Goal: Check status: Check status

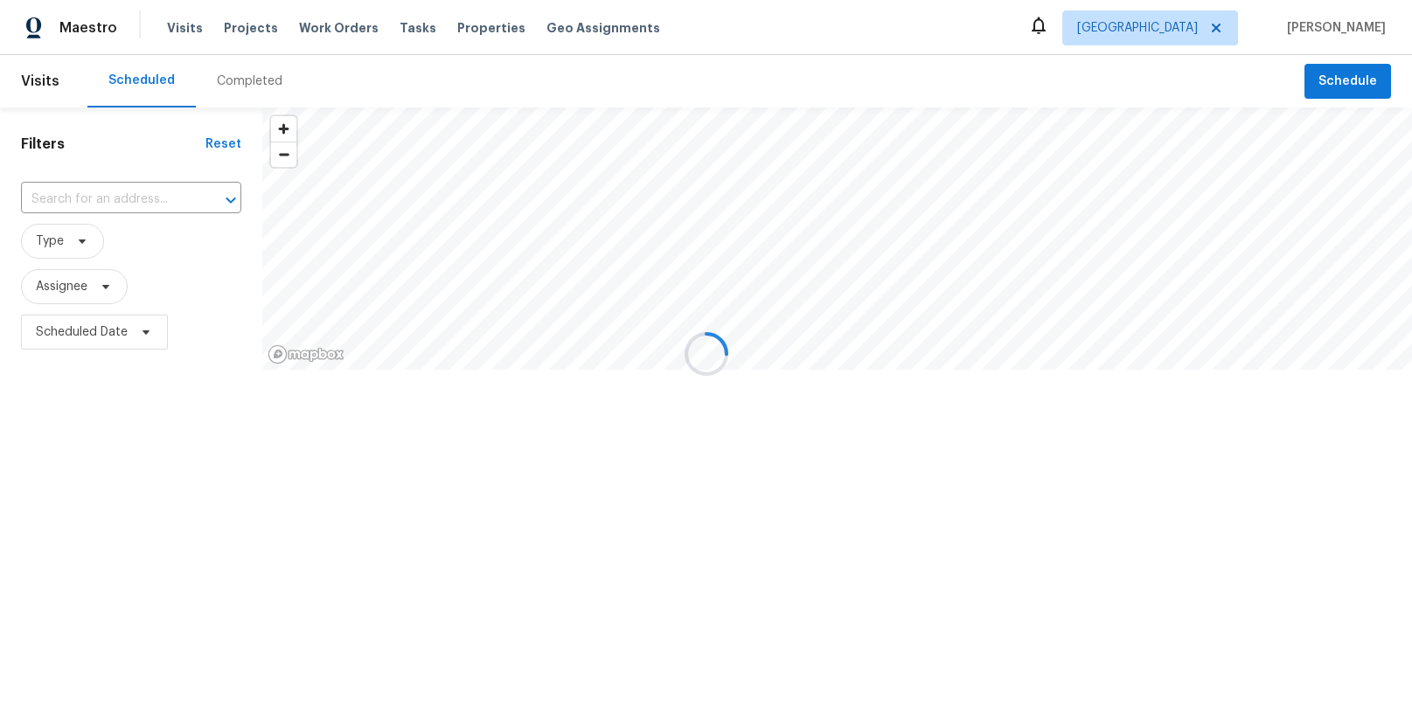
click at [1210, 34] on div at bounding box center [706, 353] width 1412 height 707
click at [1218, 31] on div at bounding box center [706, 353] width 1412 height 707
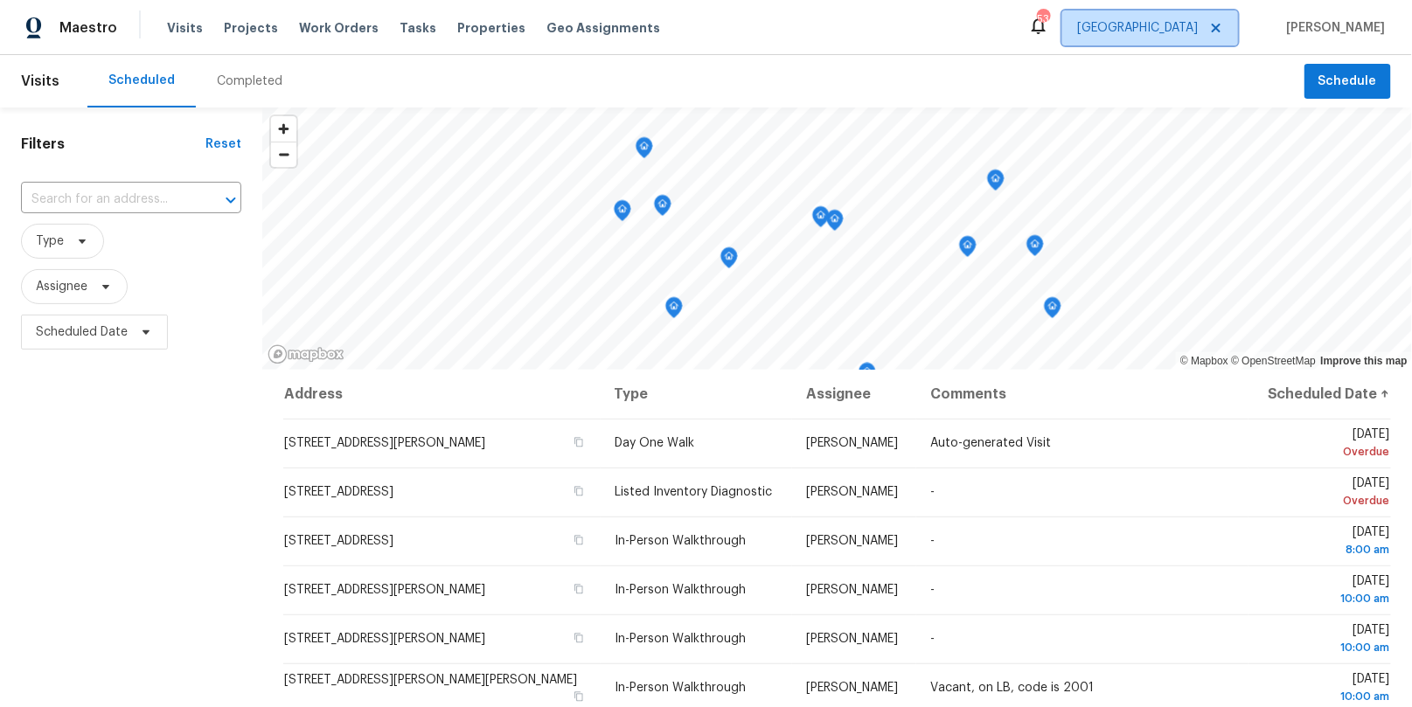
click at [1198, 30] on span "[GEOGRAPHIC_DATA]" at bounding box center [1137, 27] width 121 height 17
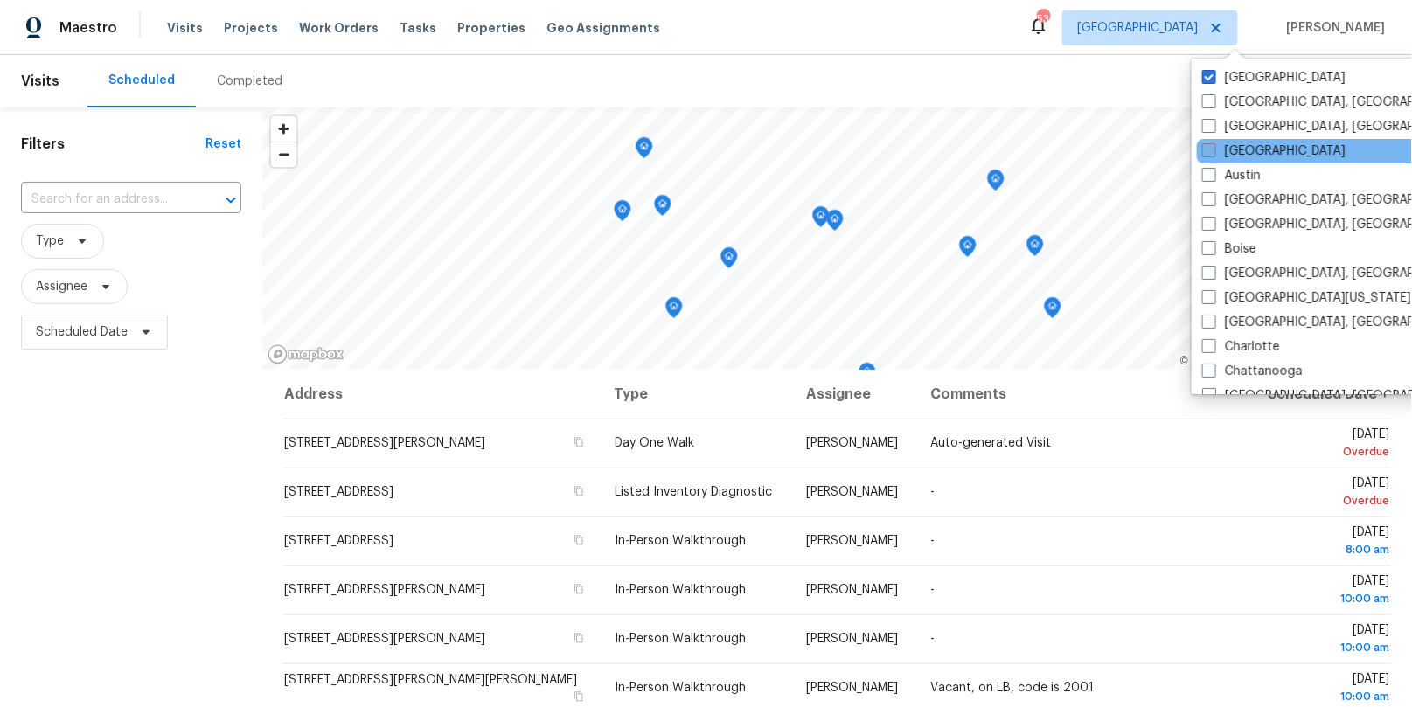
click at [1244, 151] on label "[GEOGRAPHIC_DATA]" at bounding box center [1273, 151] width 143 height 17
click at [1214, 151] on input "[GEOGRAPHIC_DATA]" at bounding box center [1207, 148] width 11 height 11
checkbox input "true"
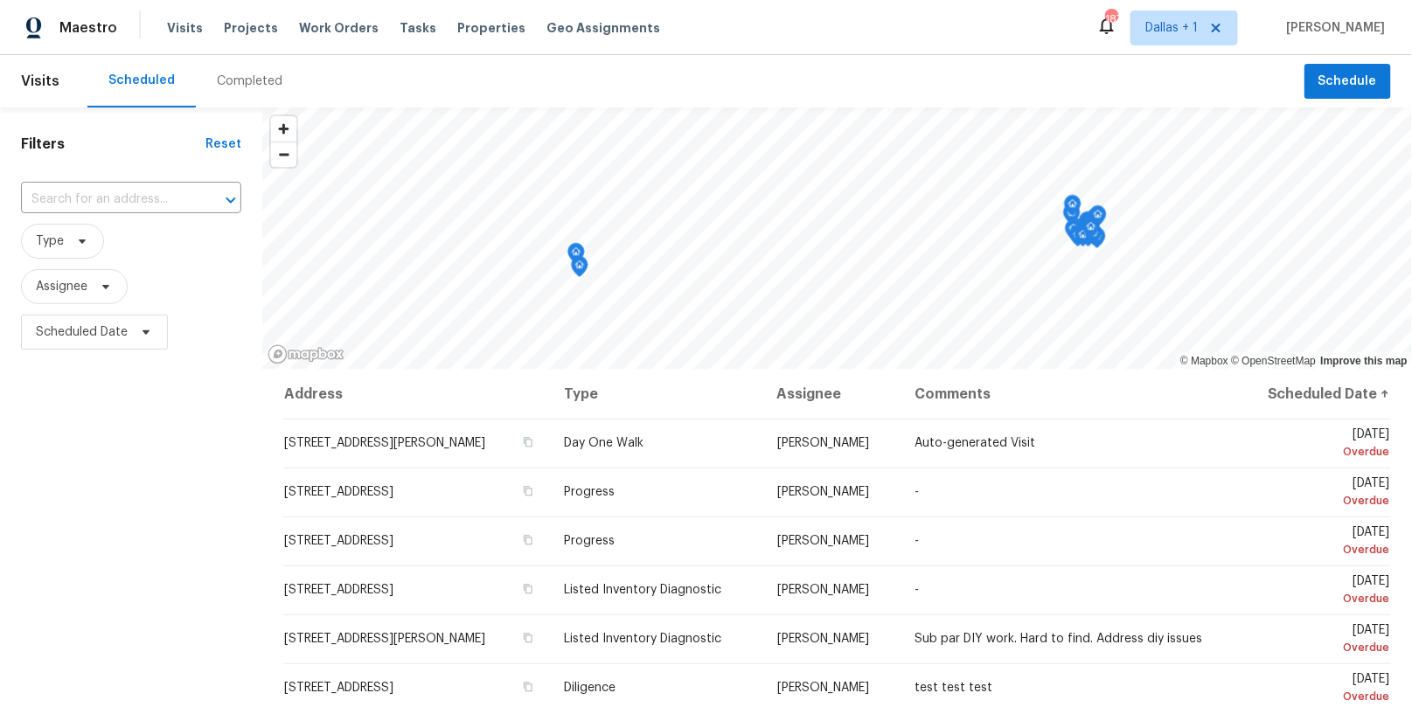
click at [235, 81] on div "Completed" at bounding box center [250, 81] width 66 height 17
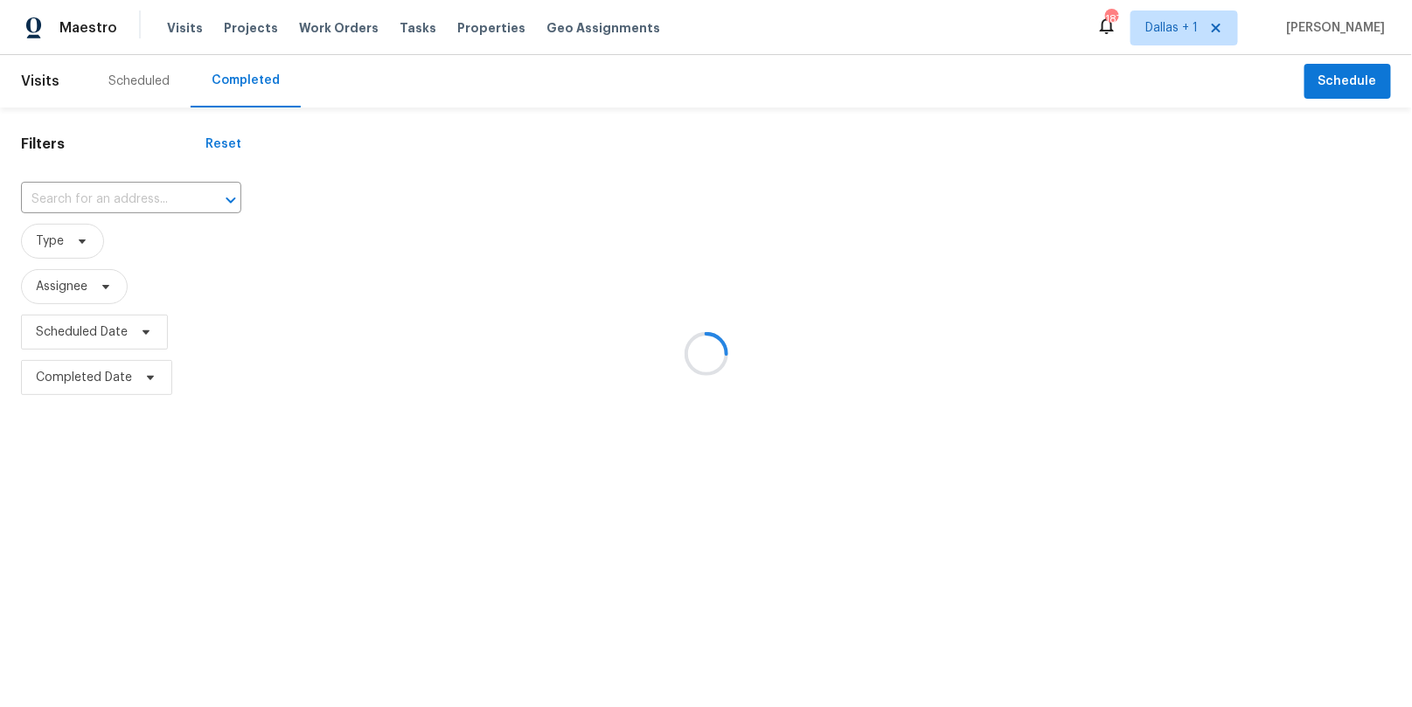
click at [126, 202] on div at bounding box center [706, 353] width 1412 height 707
click at [111, 201] on div at bounding box center [706, 353] width 1412 height 707
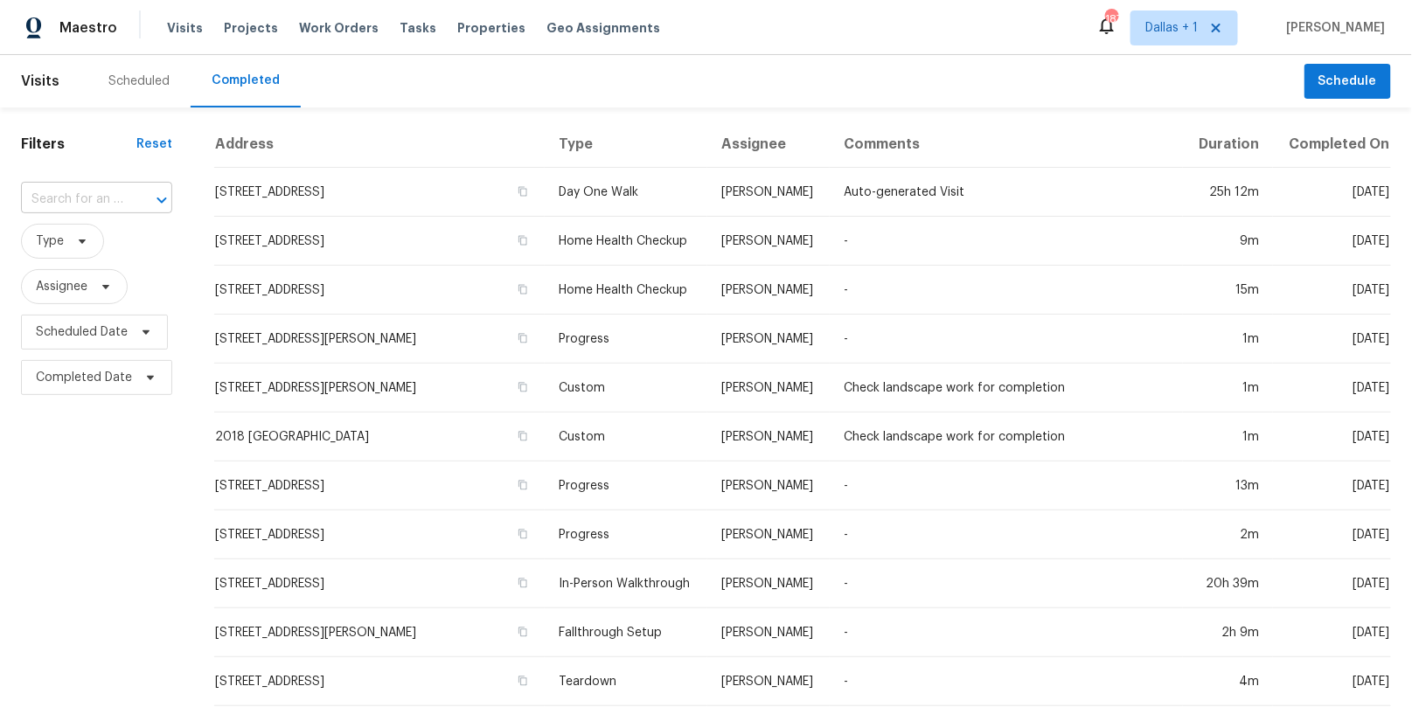
click at [102, 199] on input "text" at bounding box center [72, 199] width 102 height 27
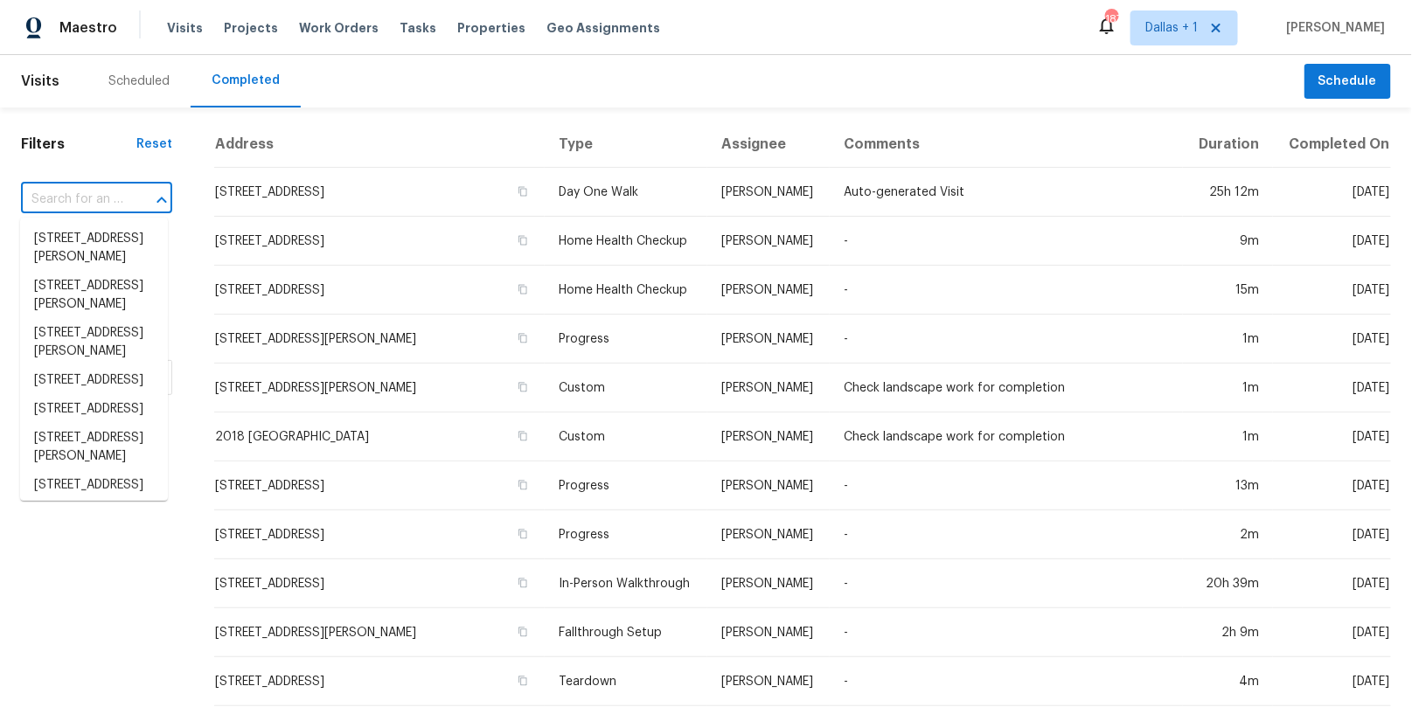
paste input "[STREET_ADDRESS]"
type input "[STREET_ADDRESS]"
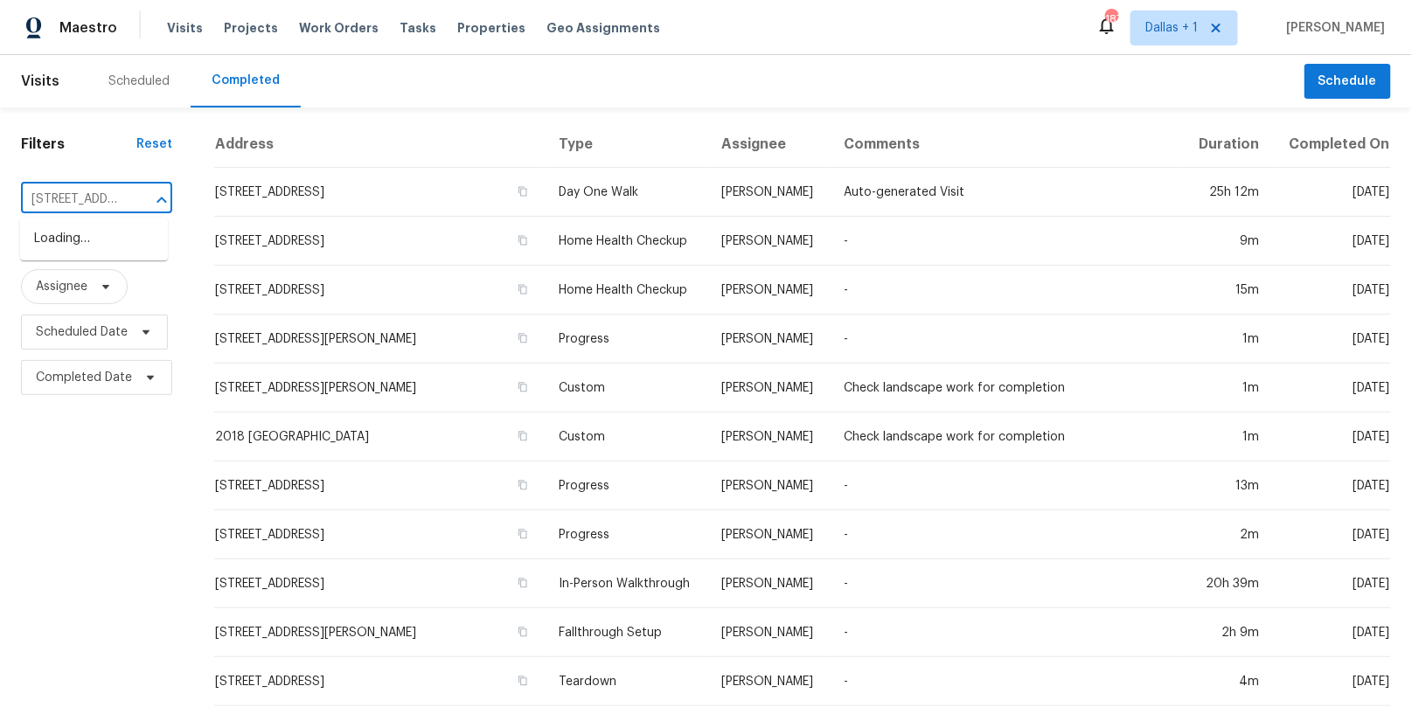
scroll to position [0, 145]
click at [77, 243] on li "[STREET_ADDRESS]" at bounding box center [94, 239] width 148 height 29
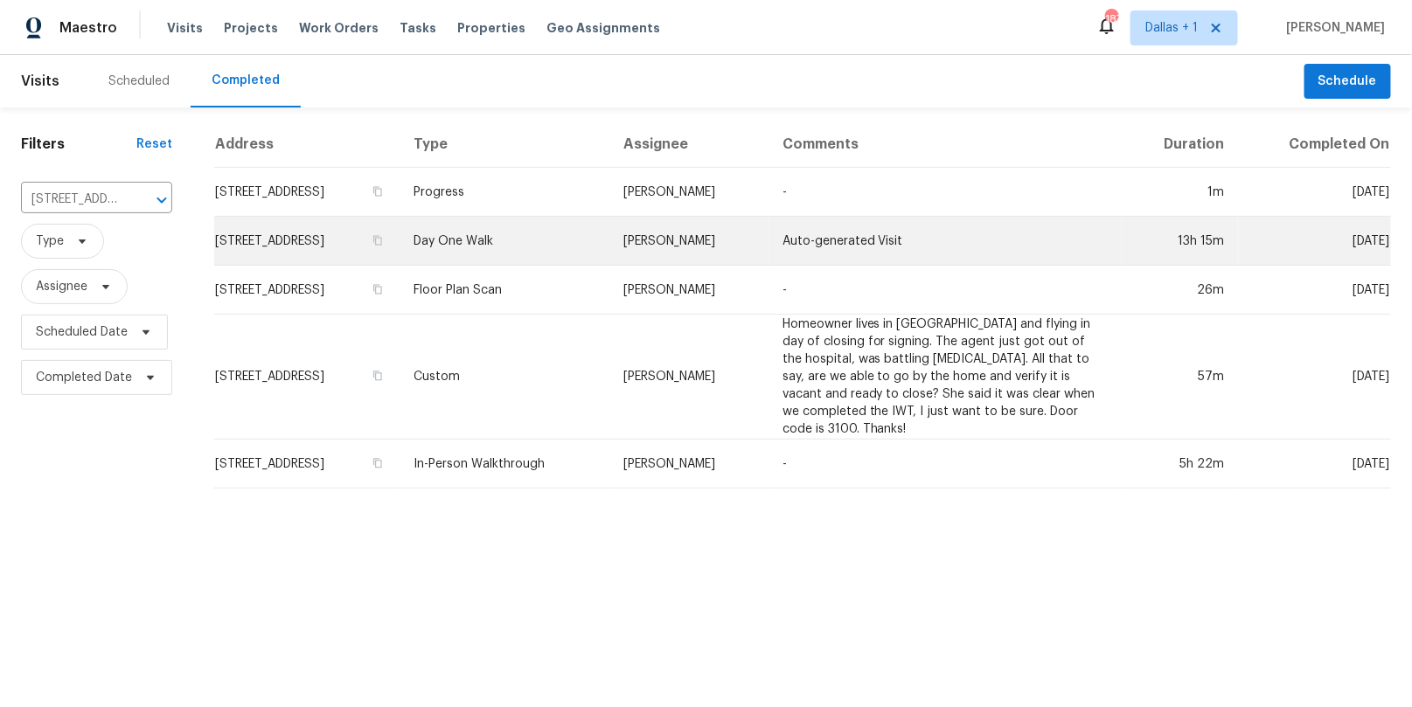
click at [547, 247] on td "Day One Walk" at bounding box center [505, 241] width 211 height 49
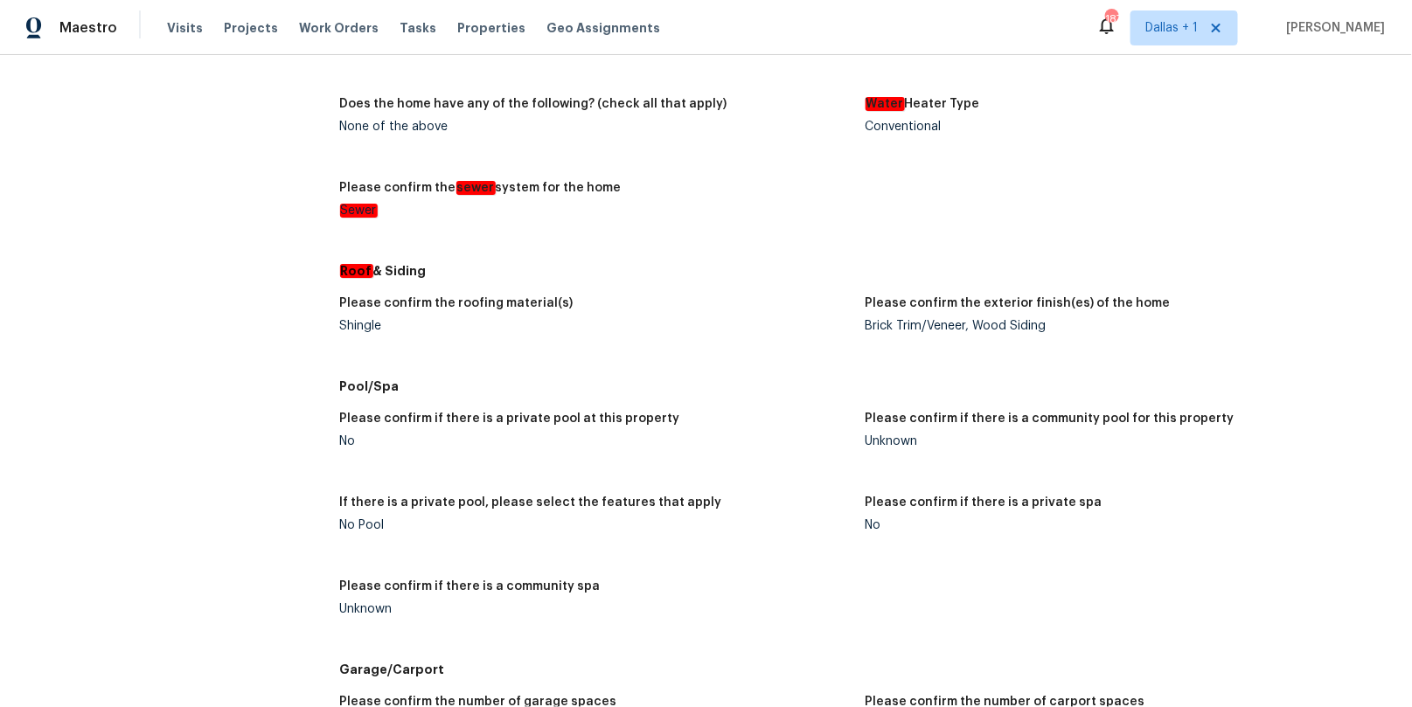
scroll to position [2512, 0]
